Goal: Task Accomplishment & Management: Manage account settings

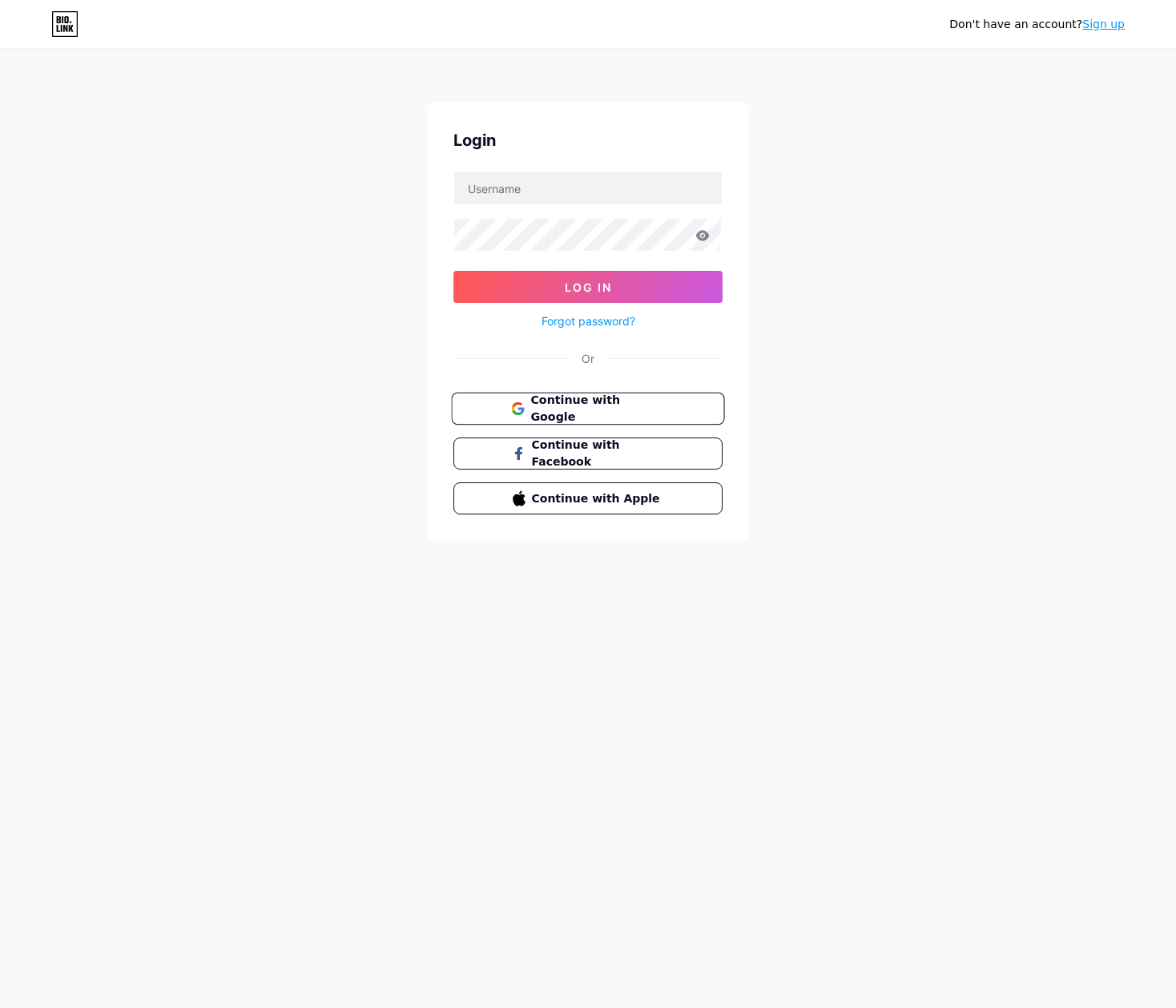
click at [559, 402] on span "Continue with Google" at bounding box center [597, 409] width 134 height 34
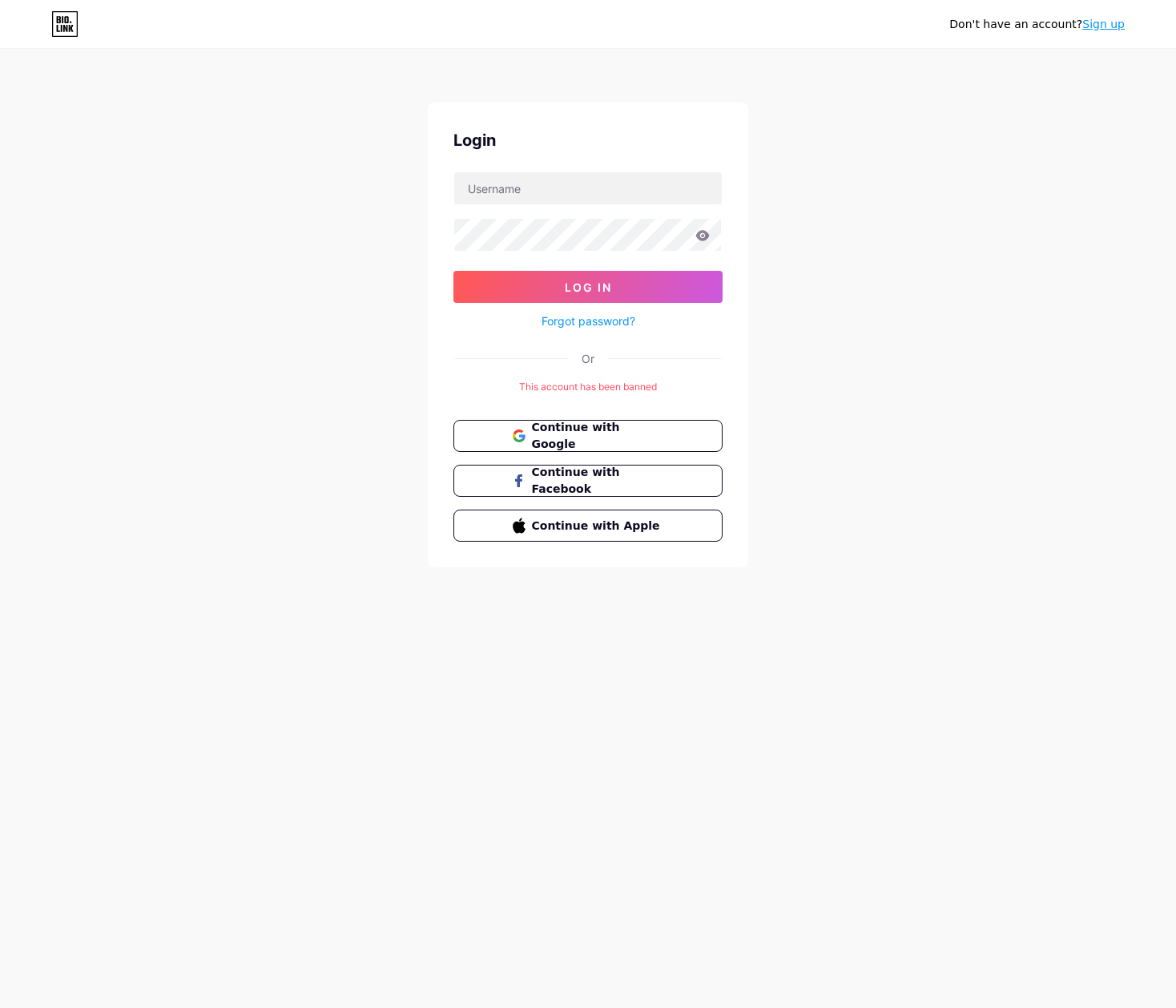
drag, startPoint x: 337, startPoint y: 244, endPoint x: 408, endPoint y: 253, distance: 71.6
click at [337, 248] on div "Don't have an account? Sign up Login Log In Forgot password? Or This account ha…" at bounding box center [588, 309] width 1176 height 618
click at [902, 484] on div "Don't have an account? Sign up Login Log In Forgot password? Or This account ha…" at bounding box center [588, 309] width 1176 height 618
click at [647, 447] on button "Continue with Google" at bounding box center [588, 436] width 273 height 33
click at [804, 351] on div "Don't have an account? Sign up Login Log In Forgot password? Or This account ha…" at bounding box center [588, 309] width 1176 height 618
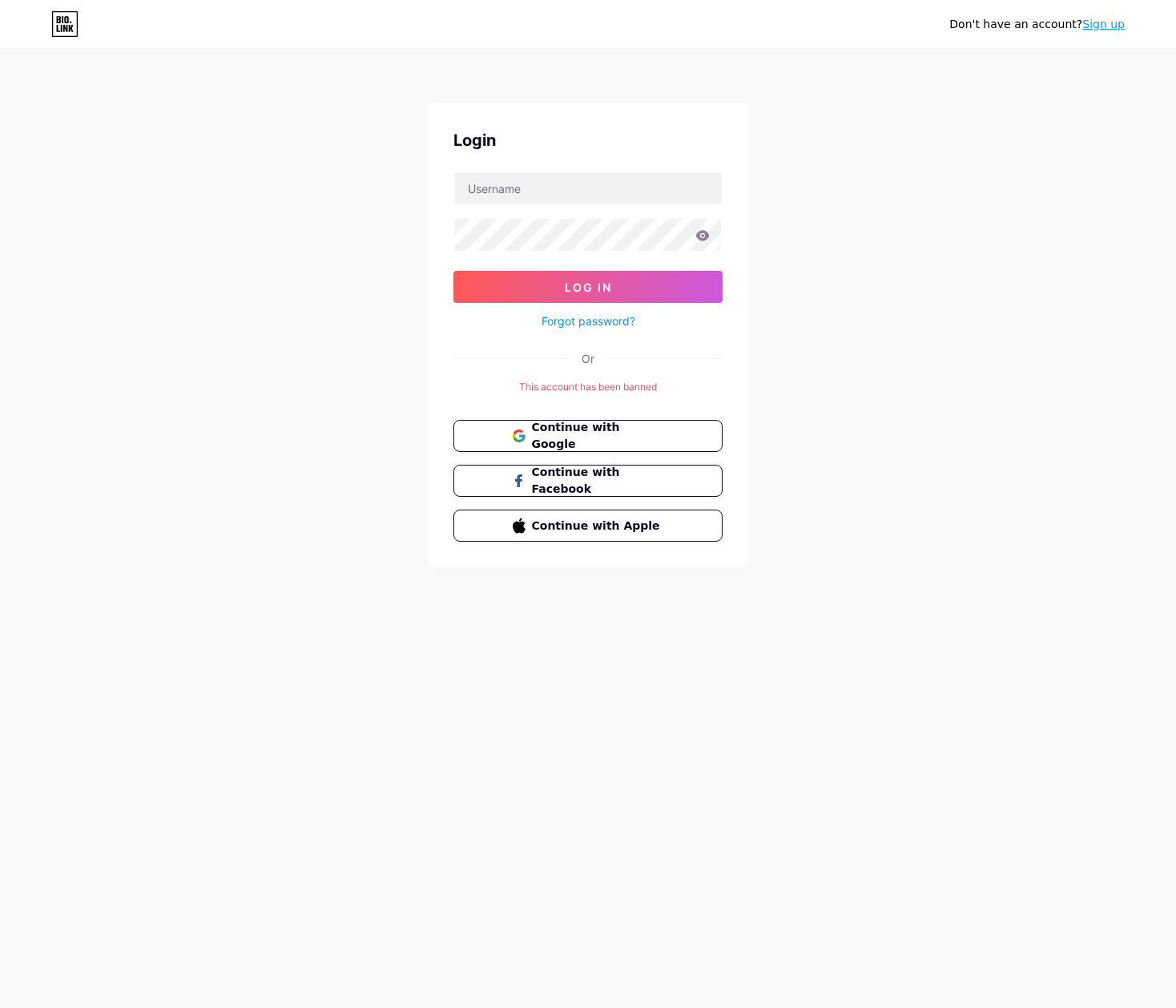
drag, startPoint x: 906, startPoint y: 81, endPoint x: 905, endPoint y: 63, distance: 18.0
click at [906, 80] on div "Don't have an account? Sign up Login Log In Forgot password? Or This account ha…" at bounding box center [588, 309] width 1176 height 618
